Goal: Check status: Check status

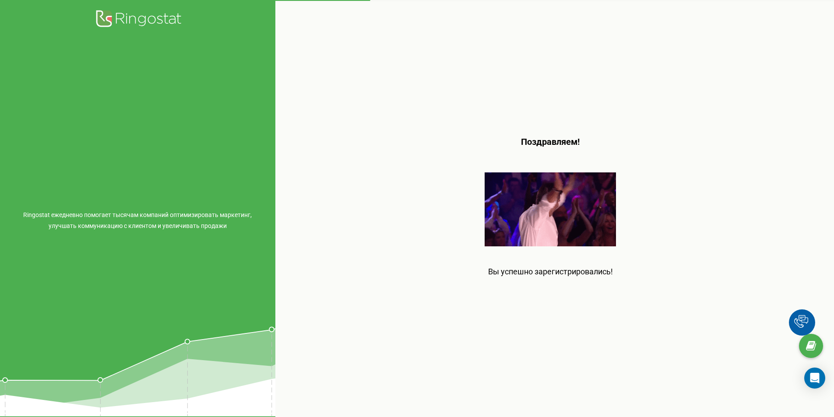
click at [599, 216] on img at bounding box center [549, 209] width 131 height 74
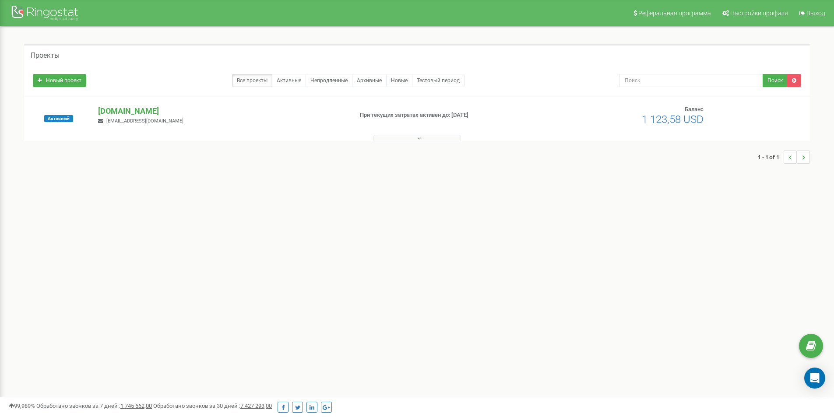
click at [419, 138] on icon at bounding box center [419, 138] width 4 height 6
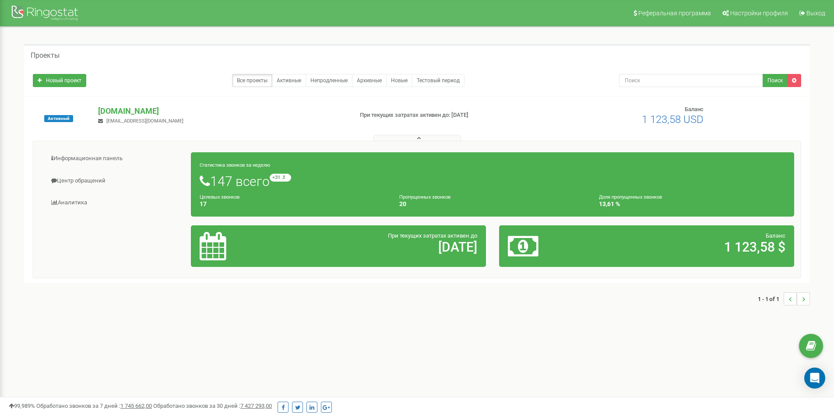
click at [419, 138] on icon at bounding box center [419, 138] width 4 height 6
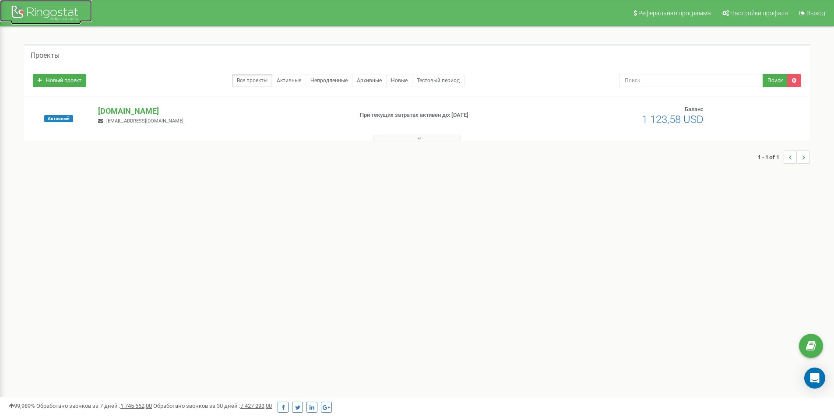
click at [56, 12] on div at bounding box center [46, 14] width 70 height 21
click at [324, 81] on link "Непродленные" at bounding box center [328, 80] width 47 height 13
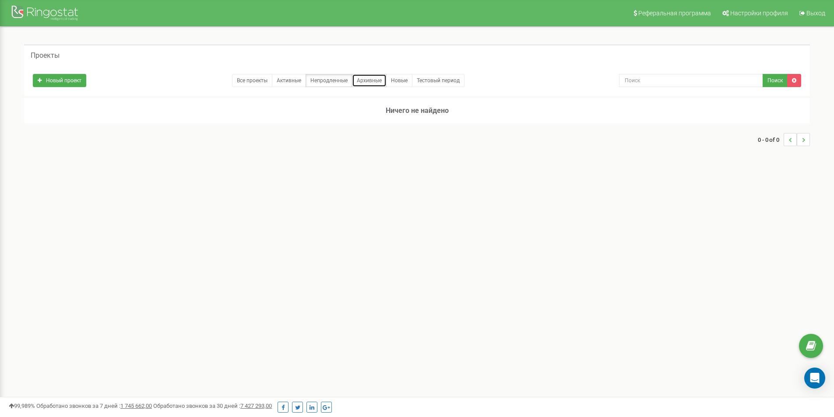
click at [383, 82] on link "Архивные" at bounding box center [369, 80] width 35 height 13
click at [388, 86] on link "Новые" at bounding box center [399, 80] width 26 height 13
click at [427, 84] on link "Тестовый период" at bounding box center [438, 80] width 53 height 13
click at [54, 16] on div at bounding box center [46, 14] width 70 height 21
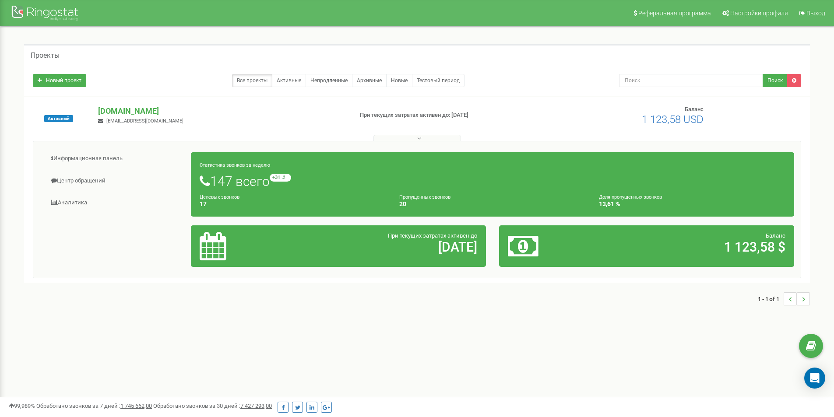
click at [447, 238] on span "При текущих затратах активен до" at bounding box center [432, 235] width 89 height 7
click at [397, 180] on h1 "147 всего +31 относительно прошлой недели" at bounding box center [492, 181] width 585 height 15
click at [251, 185] on h1 "147 всего +31 относительно прошлой недели" at bounding box center [492, 181] width 585 height 15
click at [239, 196] on small "Целевых звонков" at bounding box center [220, 197] width 40 height 6
click at [95, 155] on link "Информационная панель" at bounding box center [115, 158] width 151 height 21
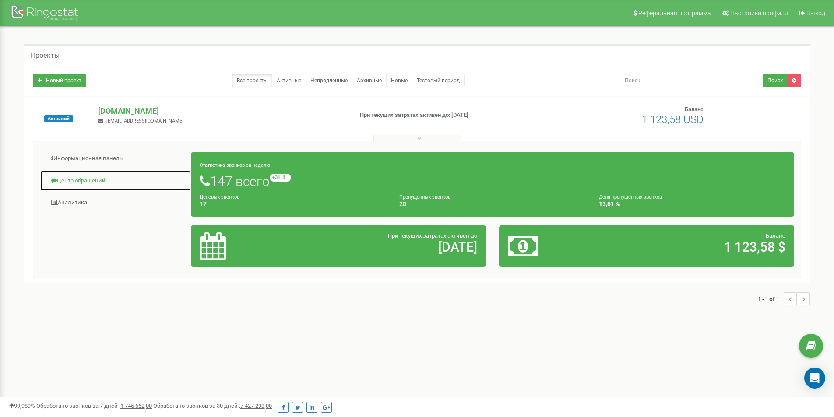
click at [89, 177] on link "Центр обращений" at bounding box center [115, 180] width 151 height 21
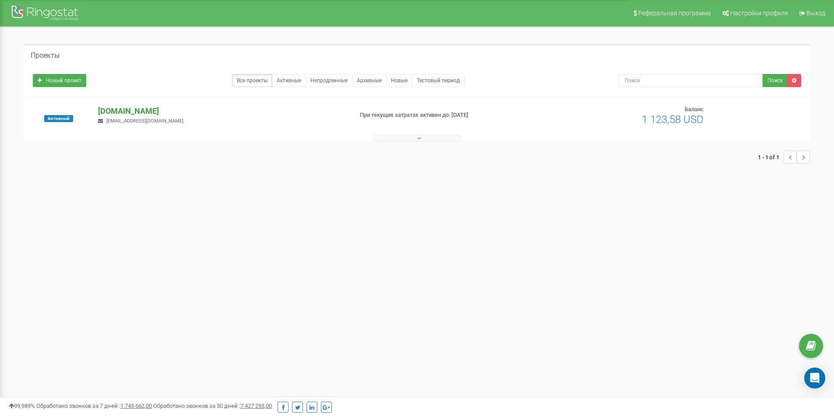
click at [139, 109] on p "[DOMAIN_NAME]" at bounding box center [221, 110] width 247 height 11
click at [145, 113] on p "[DOMAIN_NAME]" at bounding box center [221, 110] width 247 height 11
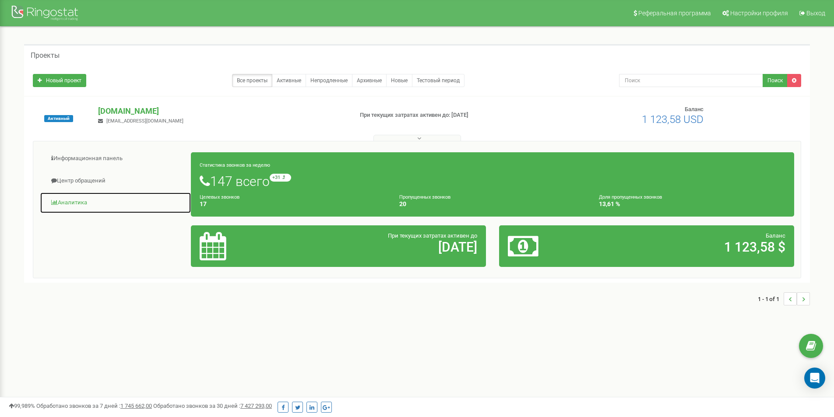
click at [73, 202] on link "Аналитика" at bounding box center [115, 202] width 151 height 21
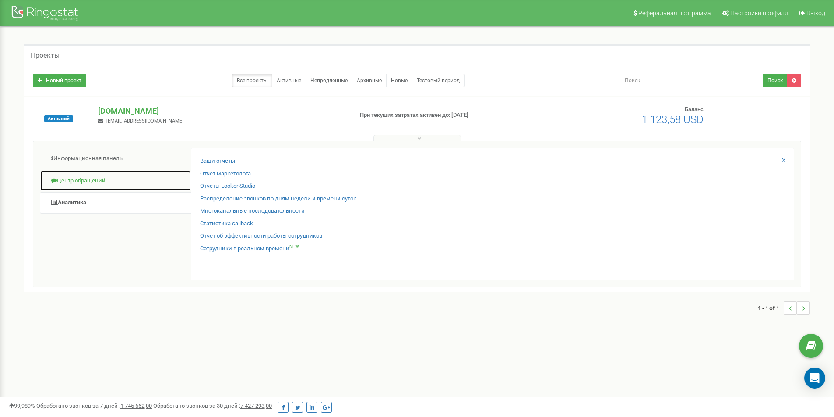
click at [136, 175] on link "Центр обращений" at bounding box center [115, 180] width 151 height 21
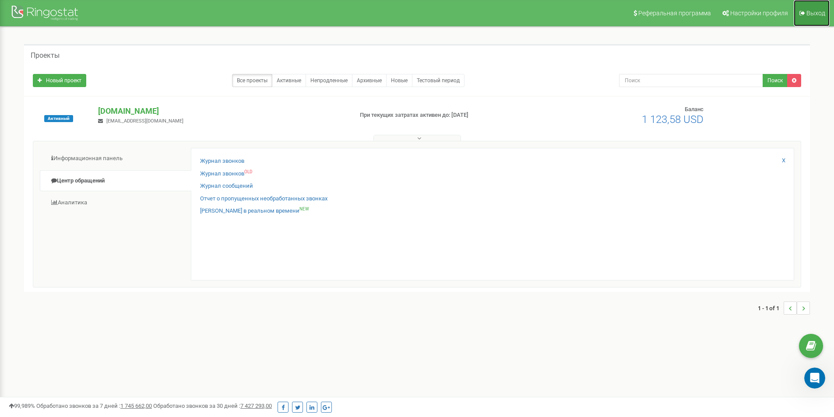
click at [803, 13] on icon at bounding box center [802, 13] width 6 height 6
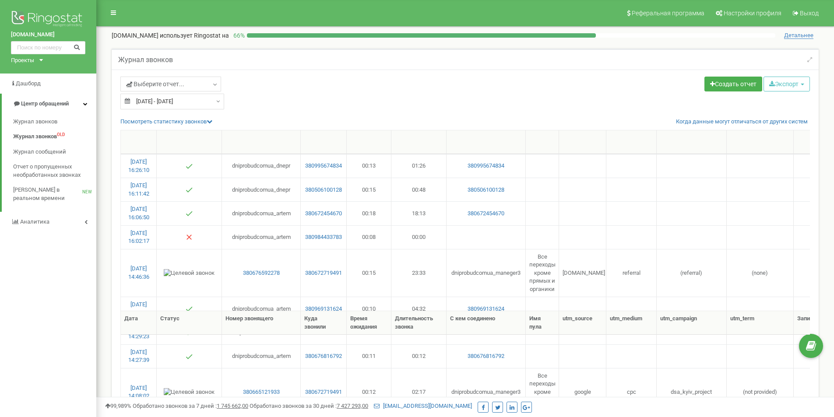
select select "50"
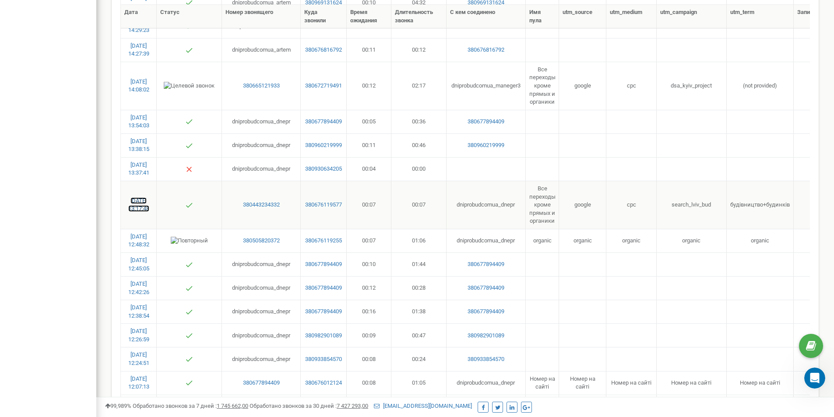
click at [146, 202] on link "23.09.2025 13:17:48" at bounding box center [138, 204] width 21 height 15
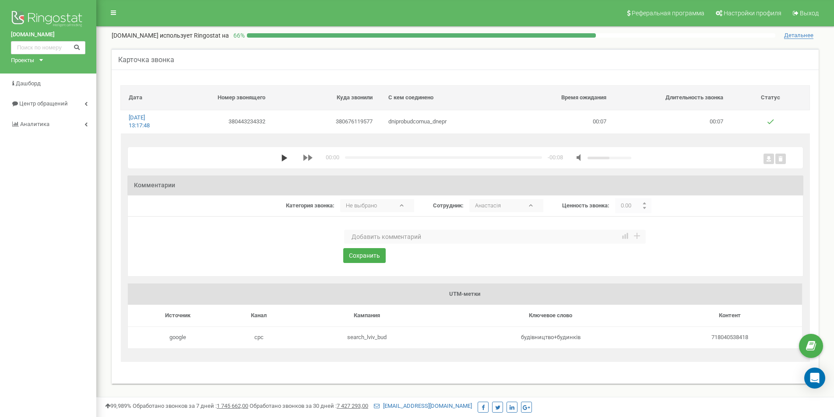
click at [284, 160] on icon "media player" at bounding box center [284, 157] width 7 height 7
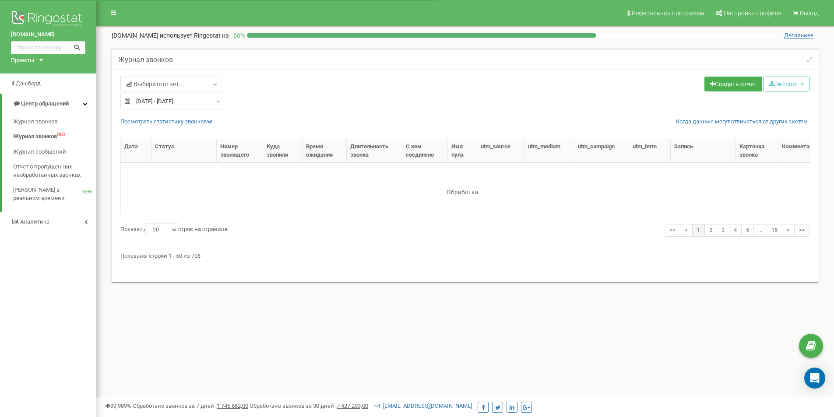
select select "50"
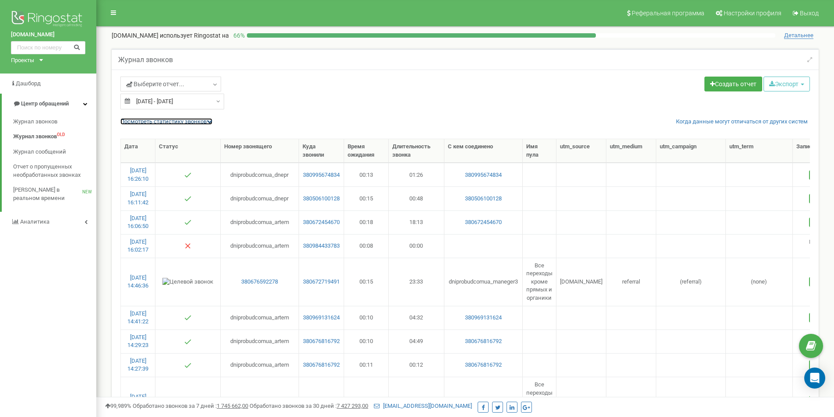
click at [203, 119] on link "Посмотреть cтатистику звонков" at bounding box center [166, 121] width 92 height 7
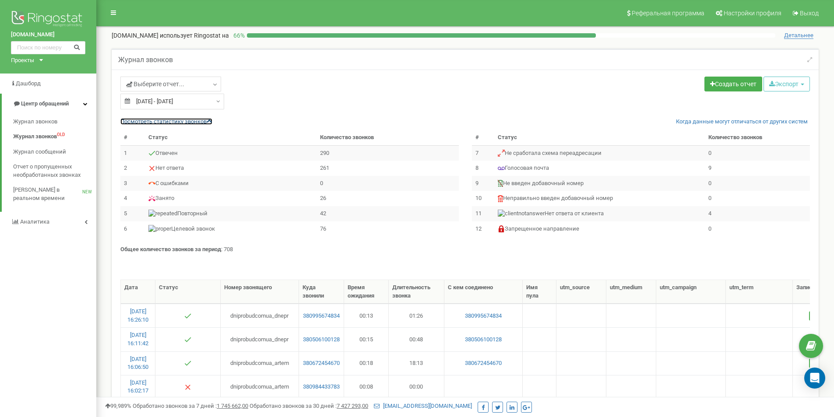
click at [192, 120] on link "Посмотреть cтатистику звонков" at bounding box center [166, 121] width 92 height 7
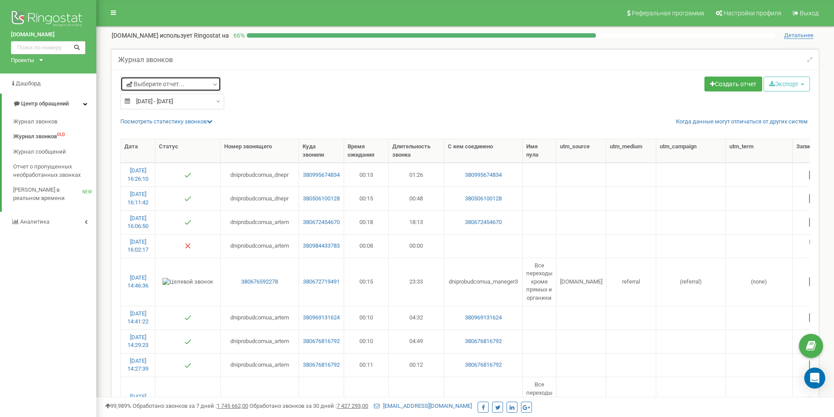
click at [201, 90] on link "Выберите отчет..." at bounding box center [170, 84] width 101 height 15
click at [210, 82] on link "Выберите отчет..." at bounding box center [170, 84] width 101 height 15
click at [269, 94] on div "Выберите отчет... 24.08.2025 - 23.09.2025" at bounding box center [289, 93] width 351 height 33
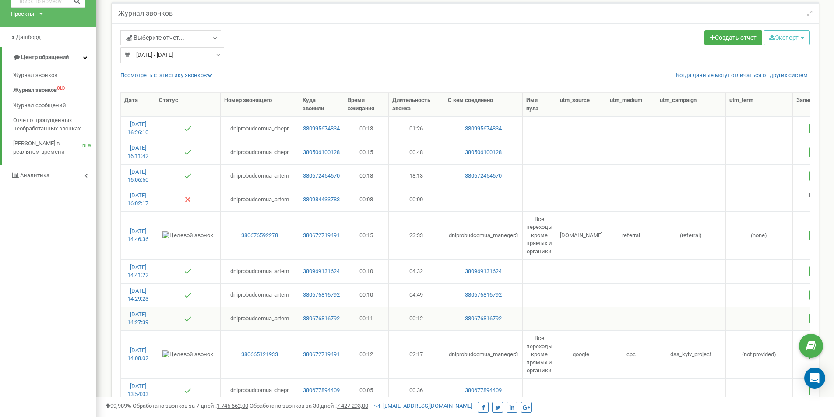
scroll to position [44, 0]
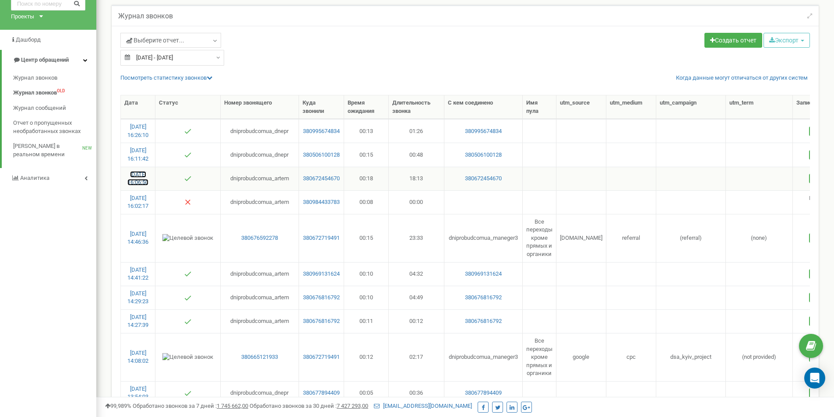
click at [137, 175] on link "23.09.2025 16:06:50" at bounding box center [137, 178] width 21 height 15
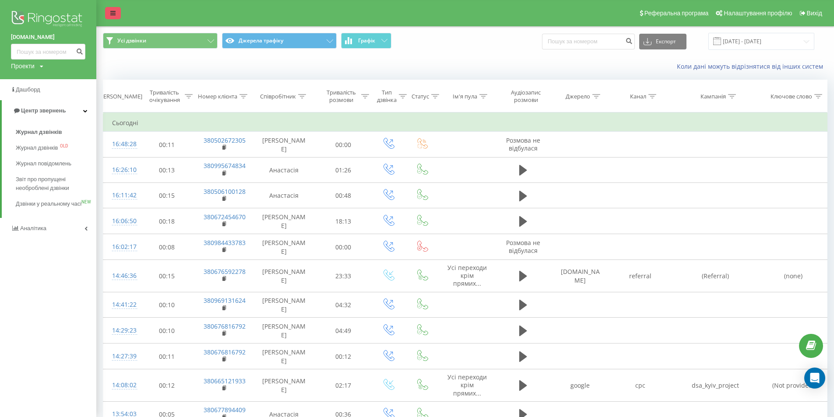
click at [107, 14] on link at bounding box center [113, 13] width 16 height 12
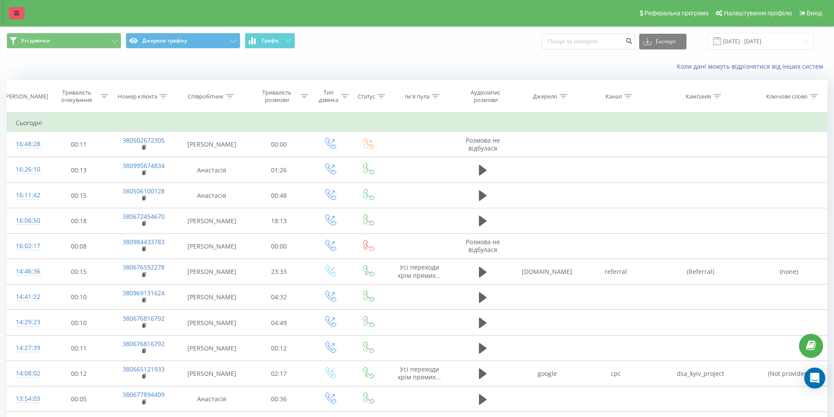
click at [107, 14] on div "Реферальна програма Налаштування профілю Вихід" at bounding box center [417, 13] width 834 height 26
click at [20, 16] on link at bounding box center [17, 13] width 16 height 12
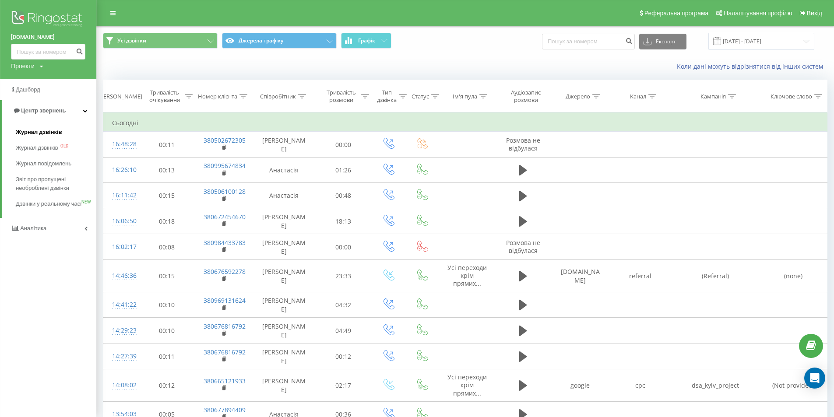
click at [41, 135] on font "Журнал дзвінків" at bounding box center [39, 132] width 46 height 7
click at [367, 69] on div "Коли дані можуть відрізнятися від інших систем" at bounding box center [465, 66] width 736 height 21
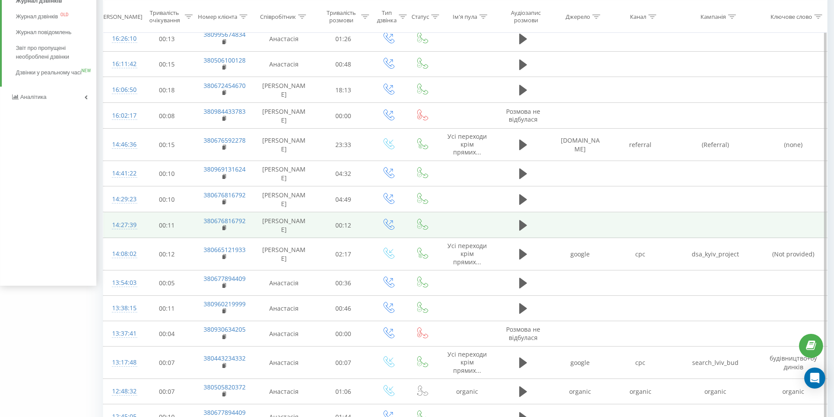
scroll to position [263, 0]
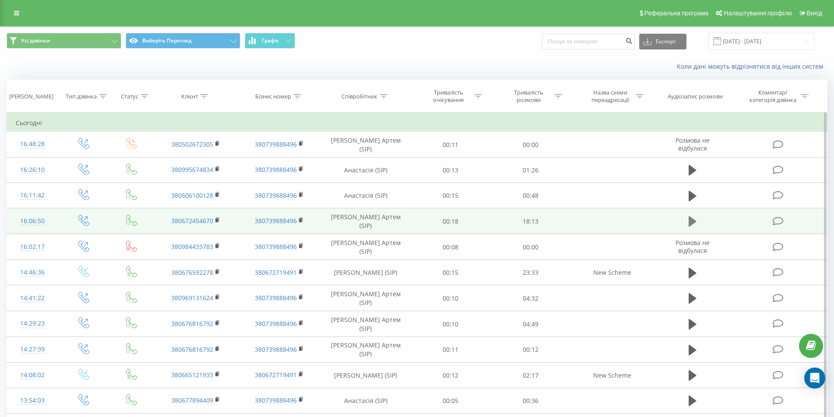
click at [692, 215] on icon at bounding box center [692, 221] width 8 height 12
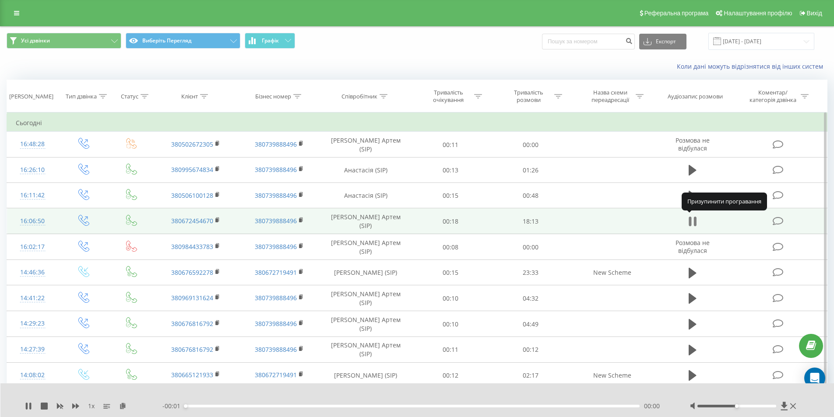
click at [692, 217] on icon at bounding box center [692, 221] width 8 height 12
click at [494, 30] on div "Усі дзвінки Виберіть [PERSON_NAME] .csv .xls .xlsx [DATE] - [DATE]" at bounding box center [416, 41] width 833 height 29
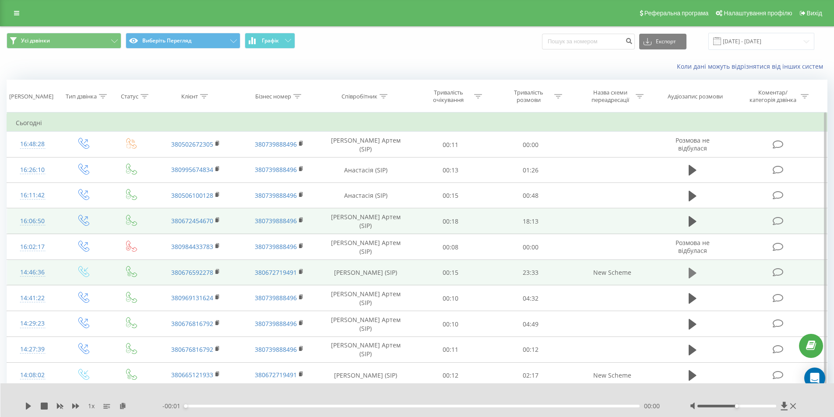
click at [694, 274] on icon at bounding box center [692, 273] width 8 height 12
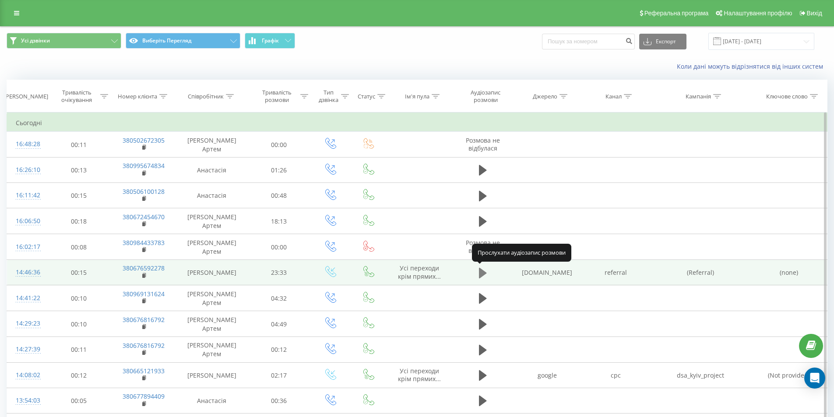
click at [482, 270] on icon at bounding box center [483, 272] width 8 height 11
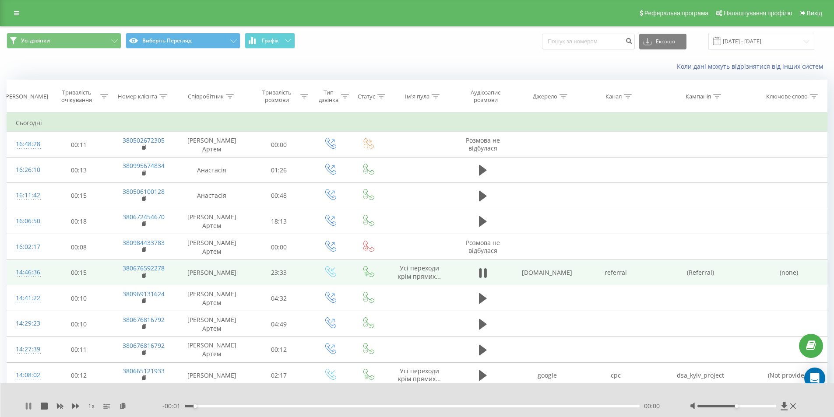
click at [30, 406] on icon at bounding box center [30, 406] width 2 height 7
click at [27, 398] on div "1 x - 00:01 00:33 00:00" at bounding box center [417, 400] width 834 height 34
click at [27, 402] on div "1 x" at bounding box center [93, 406] width 137 height 9
click at [26, 402] on div "1 x" at bounding box center [93, 406] width 137 height 9
click at [28, 405] on icon at bounding box center [28, 406] width 5 height 7
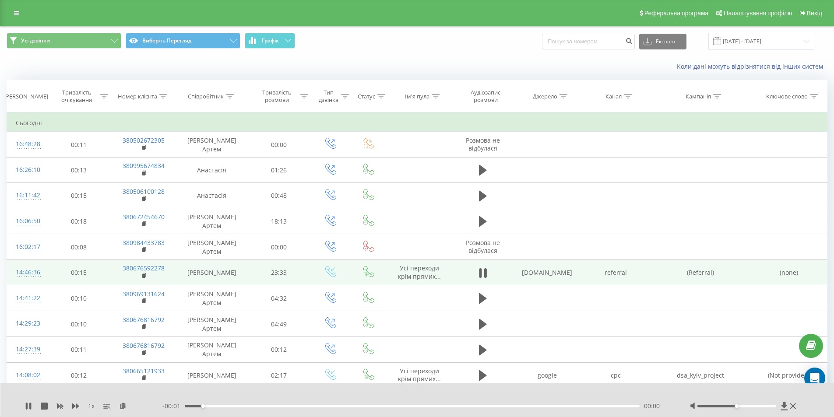
click at [195, 404] on div "- 00:01 00:56 00:00" at bounding box center [414, 406] width 505 height 9
click at [191, 406] on div "00:17" at bounding box center [412, 406] width 455 height 3
click at [28, 404] on icon at bounding box center [28, 406] width 7 height 7
click at [28, 403] on icon at bounding box center [28, 406] width 7 height 7
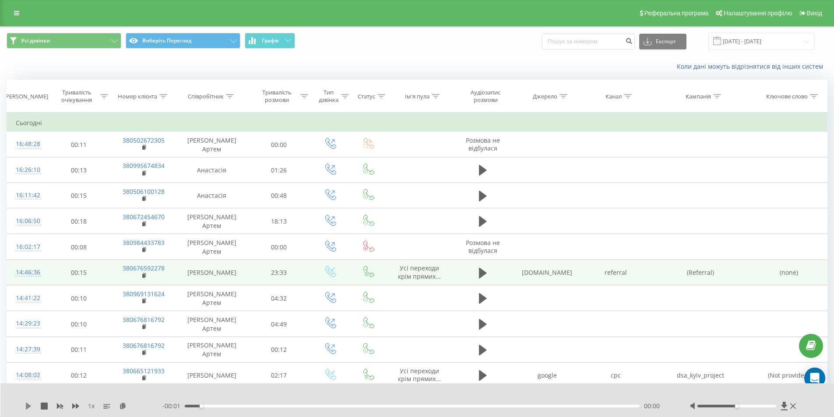
click at [28, 403] on icon at bounding box center [28, 406] width 7 height 7
click at [200, 405] on div "01:15" at bounding box center [412, 406] width 455 height 3
click at [91, 404] on font "1" at bounding box center [90, 406] width 4 height 8
click at [93, 406] on font "x" at bounding box center [92, 406] width 3 height 8
click at [88, 406] on font "1" at bounding box center [90, 406] width 4 height 8
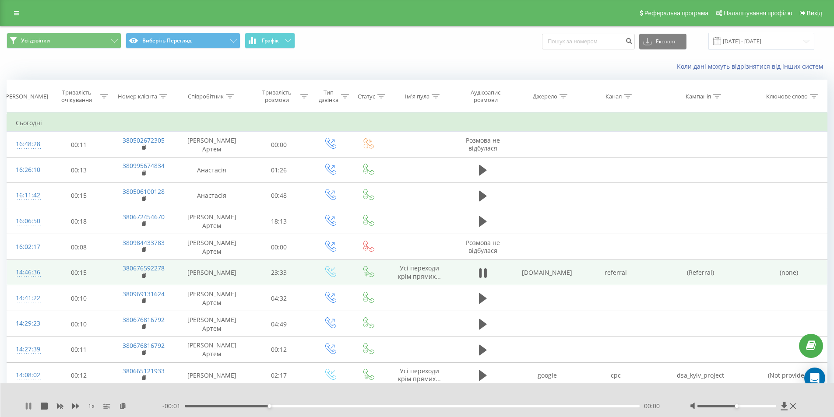
click at [26, 403] on icon at bounding box center [27, 406] width 2 height 7
click at [31, 400] on div "1 x - 00:01 04:23 00:00" at bounding box center [417, 400] width 834 height 34
click at [26, 406] on icon at bounding box center [28, 406] width 5 height 7
click at [263, 406] on div "03:58" at bounding box center [412, 406] width 455 height 3
click at [28, 405] on icon at bounding box center [28, 406] width 7 height 7
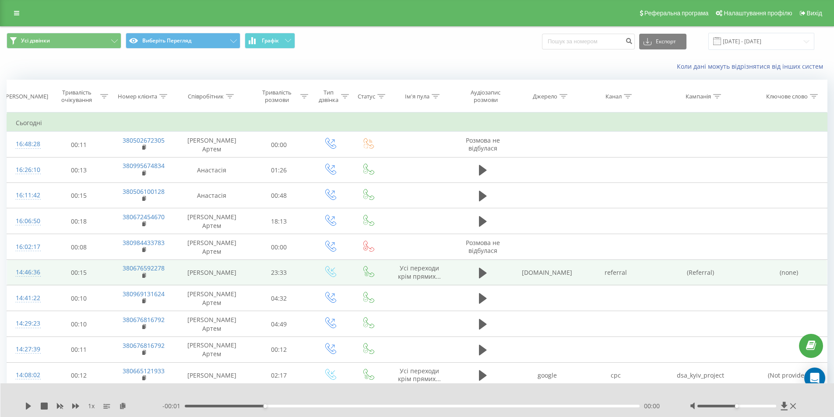
click at [28, 405] on icon at bounding box center [28, 406] width 5 height 7
click at [29, 406] on icon at bounding box center [28, 406] width 7 height 7
click at [23, 404] on div "1 x - 00:01 04:23 00:00" at bounding box center [417, 400] width 834 height 34
drag, startPoint x: 23, startPoint y: 404, endPoint x: 17, endPoint y: 404, distance: 5.7
click at [19, 404] on div "1 x - 00:01 04:23 00:00" at bounding box center [417, 400] width 834 height 34
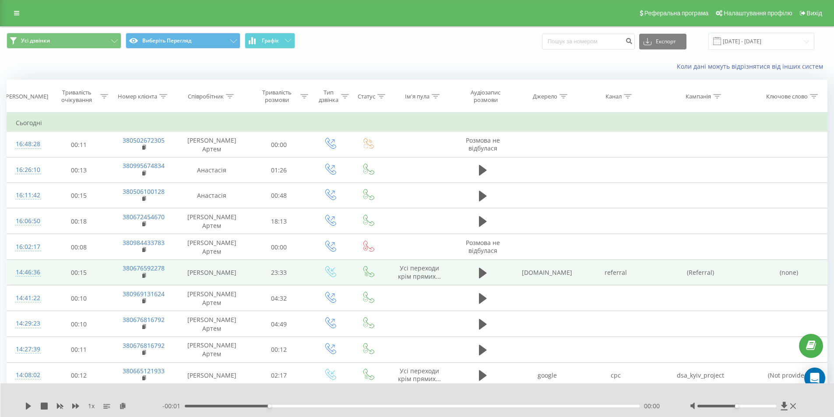
click at [24, 404] on div "1 x - 00:01 04:23 00:00" at bounding box center [417, 400] width 834 height 34
click at [27, 404] on icon at bounding box center [28, 406] width 5 height 7
click at [29, 405] on icon at bounding box center [28, 406] width 7 height 7
click at [29, 406] on icon at bounding box center [28, 406] width 5 height 7
click at [28, 403] on icon at bounding box center [28, 406] width 7 height 7
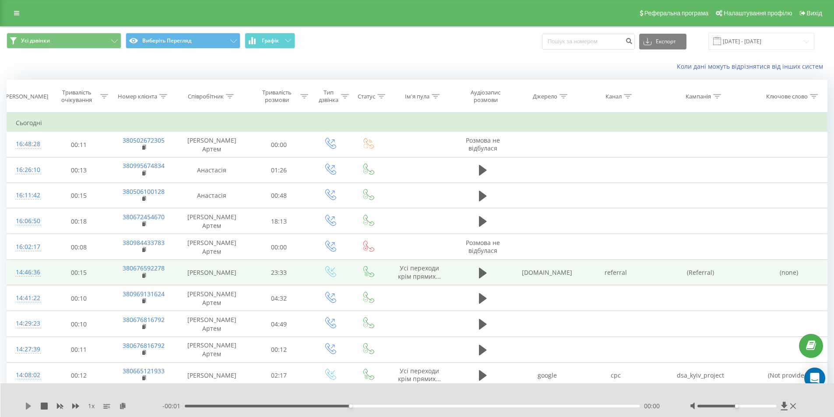
click at [30, 403] on icon at bounding box center [28, 406] width 7 height 7
click at [25, 410] on div "1 x - 00:01 13:49 00:00" at bounding box center [417, 400] width 834 height 34
click at [30, 406] on icon at bounding box center [30, 406] width 2 height 7
click at [25, 401] on div "1 x - 00:01 13:50 00:00" at bounding box center [417, 400] width 834 height 34
click at [30, 407] on icon at bounding box center [28, 406] width 7 height 7
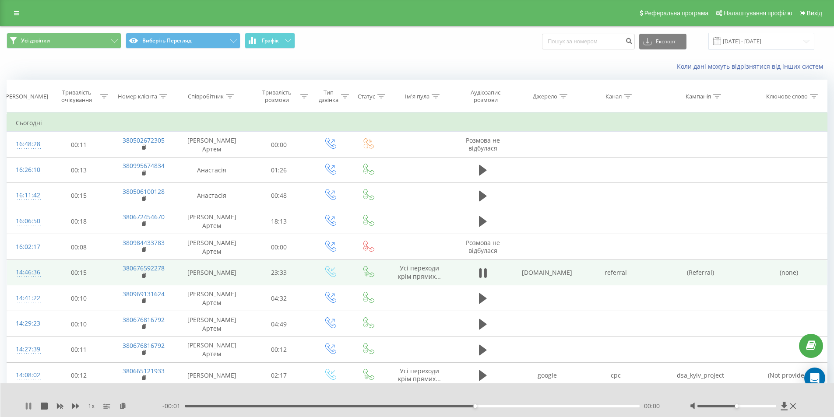
click at [30, 403] on icon at bounding box center [30, 406] width 2 height 7
click at [27, 405] on icon at bounding box center [28, 406] width 5 height 7
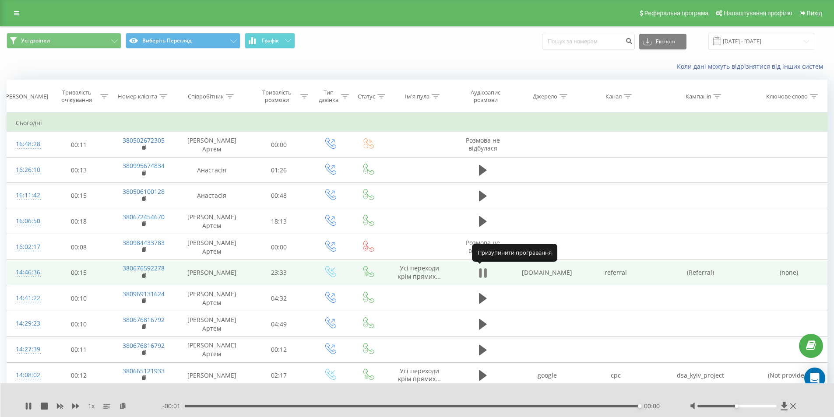
click at [482, 268] on icon at bounding box center [483, 273] width 8 height 12
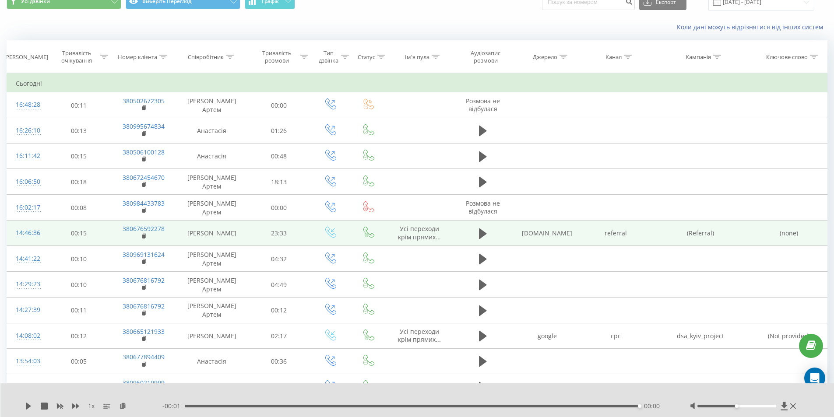
scroll to position [44, 0]
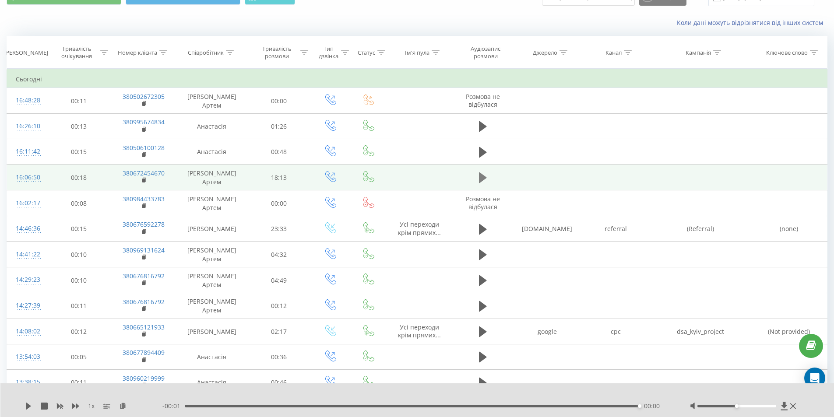
click at [485, 176] on icon at bounding box center [483, 178] width 8 height 12
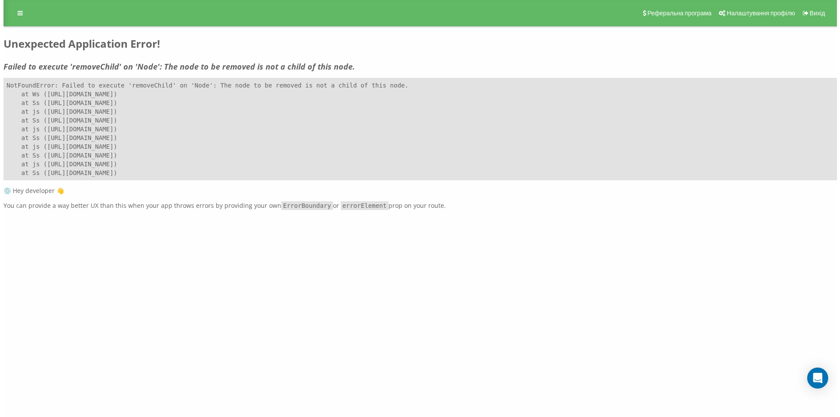
scroll to position [0, 0]
